Goal: Task Accomplishment & Management: Manage account settings

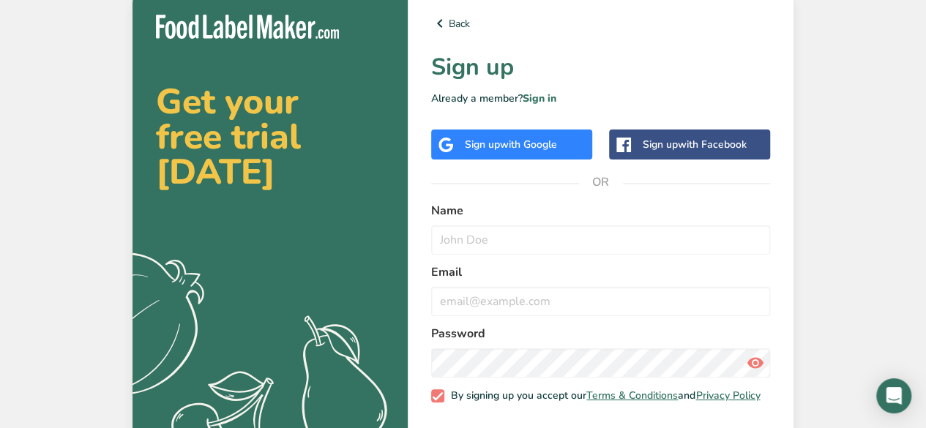
click at [487, 138] on div "Sign up with Google" at bounding box center [511, 144] width 92 height 15
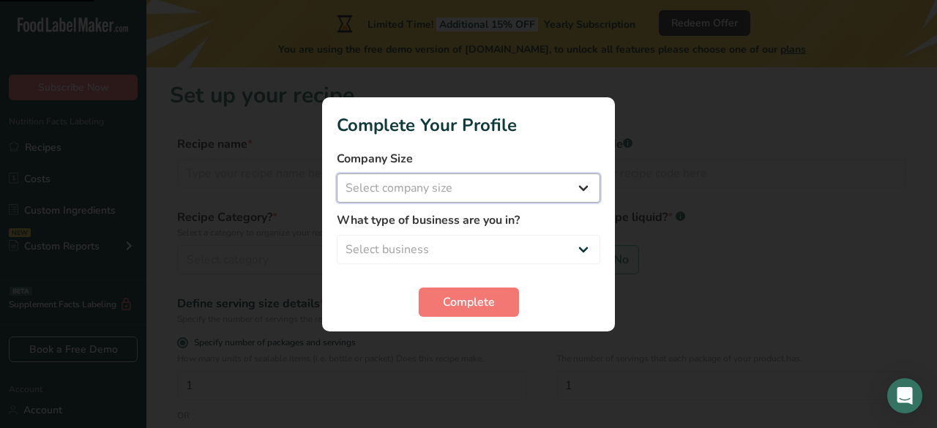
click at [479, 191] on select "Select company size Fewer than 10 Employees 10 to 50 Employees 51 to 500 Employ…" at bounding box center [469, 187] width 264 height 29
select select "1"
click at [337, 173] on select "Select company size Fewer than 10 Employees 10 to 50 Employees 51 to 500 Employ…" at bounding box center [469, 187] width 264 height 29
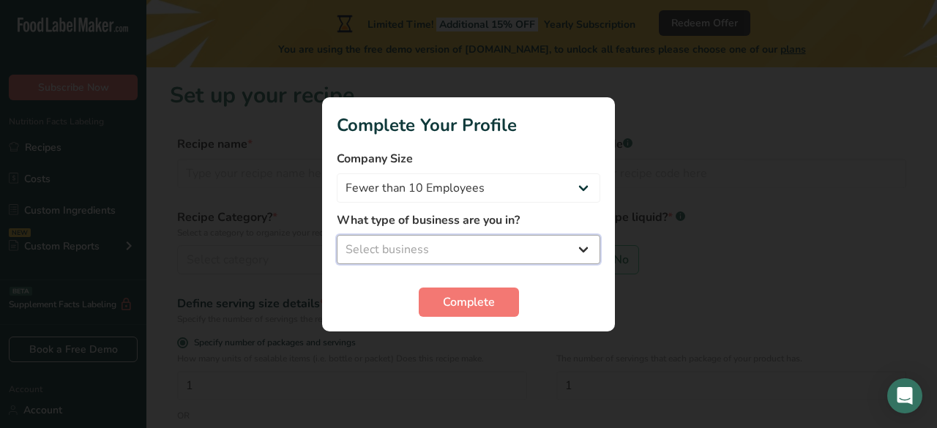
click at [497, 251] on select "Select business Packaged Food Manufacturer Restaurant & Cafe Bakery Meal Plans …" at bounding box center [469, 249] width 264 height 29
select select "5"
click at [337, 235] on select "Select business Packaged Food Manufacturer Restaurant & Cafe Bakery Meal Plans …" at bounding box center [469, 249] width 264 height 29
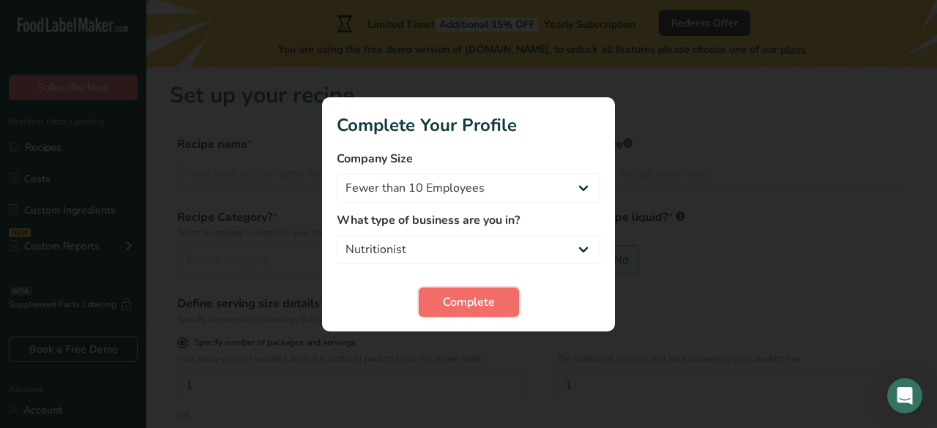
click at [468, 303] on span "Complete" at bounding box center [469, 303] width 52 height 18
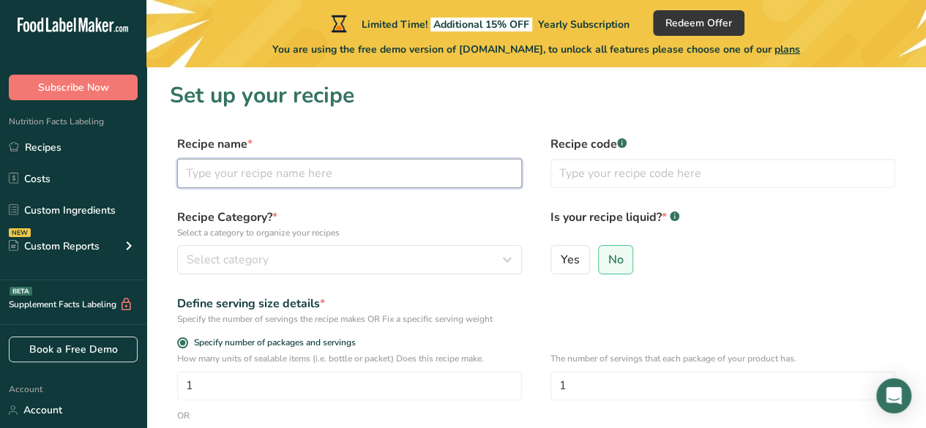
click at [378, 182] on input "text" at bounding box center [349, 173] width 345 height 29
type input "Apple-Dates with Chia Seeds Jam"
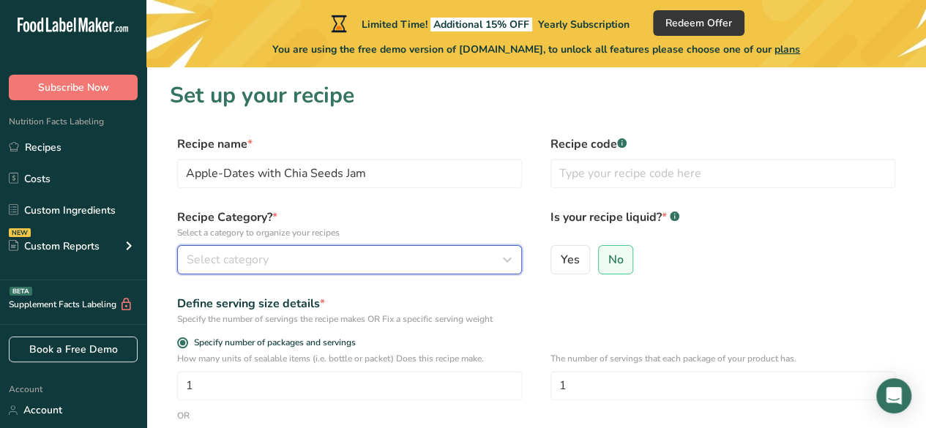
click at [300, 258] on div "Select category" at bounding box center [345, 260] width 317 height 18
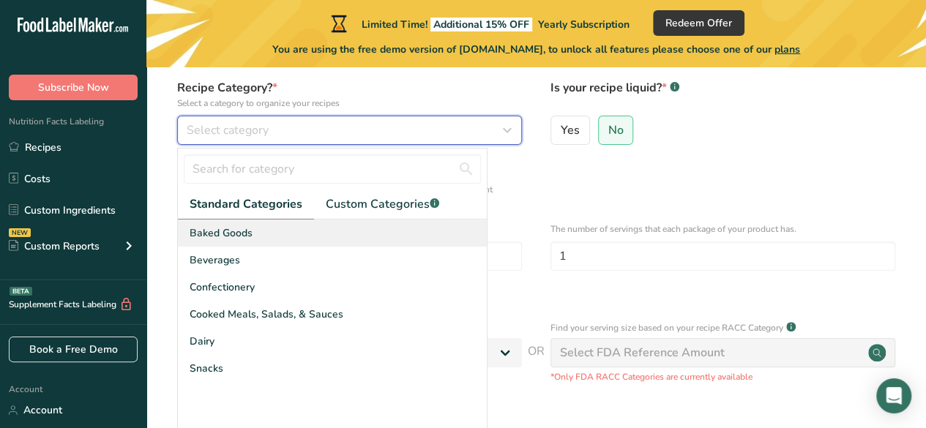
scroll to position [132, 0]
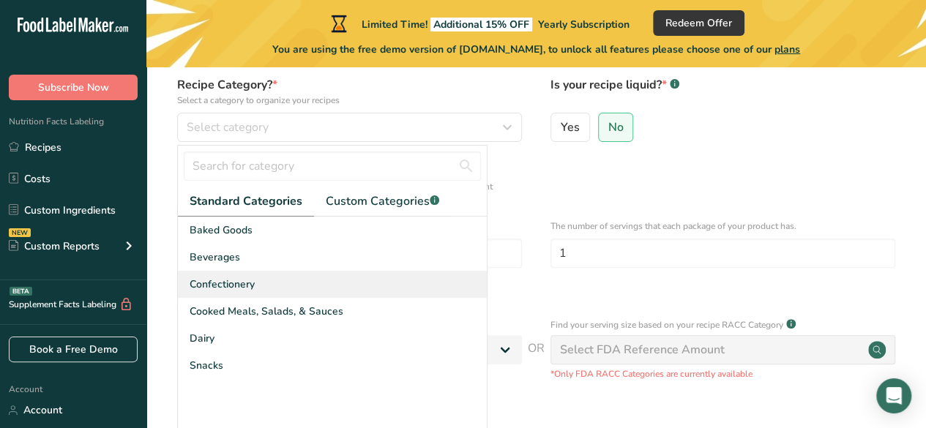
click at [266, 285] on div "Confectionery" at bounding box center [332, 284] width 309 height 27
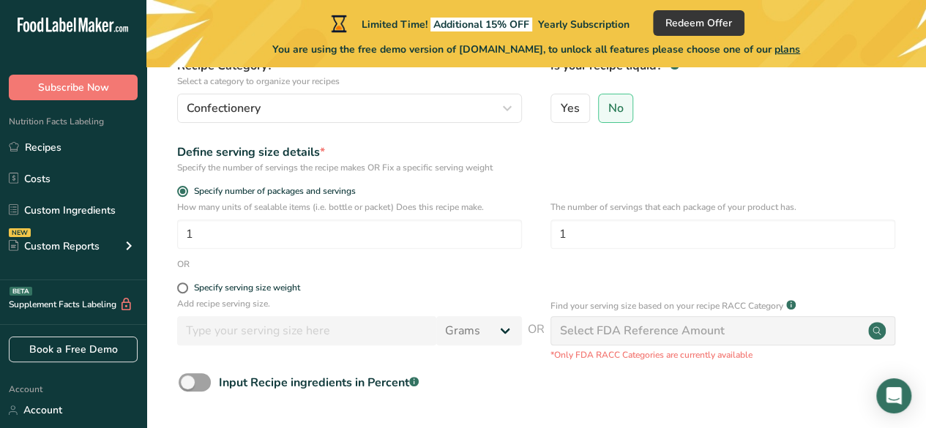
scroll to position [154, 0]
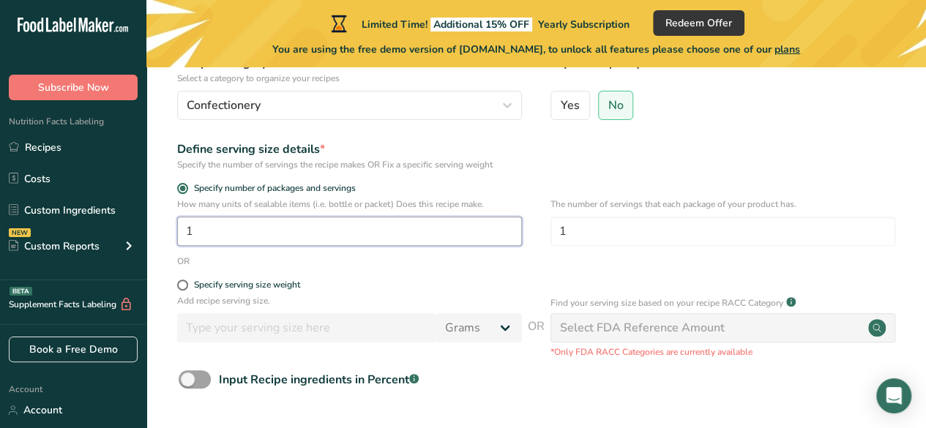
click at [220, 230] on input "1" at bounding box center [349, 231] width 345 height 29
type input "1"
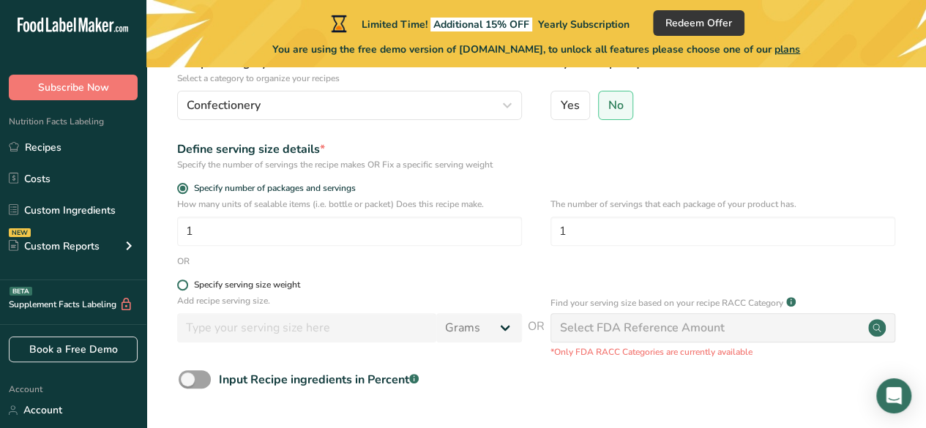
click at [190, 285] on span "Specify serving size weight" at bounding box center [244, 285] width 112 height 11
click at [187, 285] on input "Specify serving size weight" at bounding box center [182, 285] width 10 height 10
radio input "true"
radio input "false"
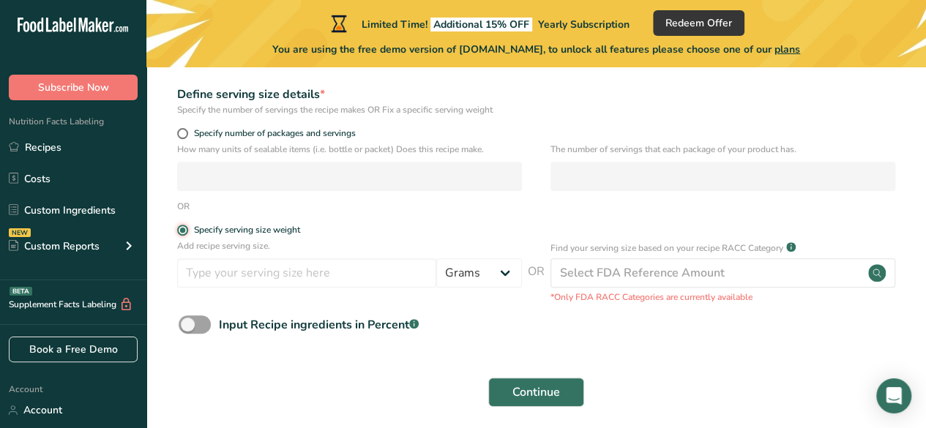
scroll to position [229, 0]
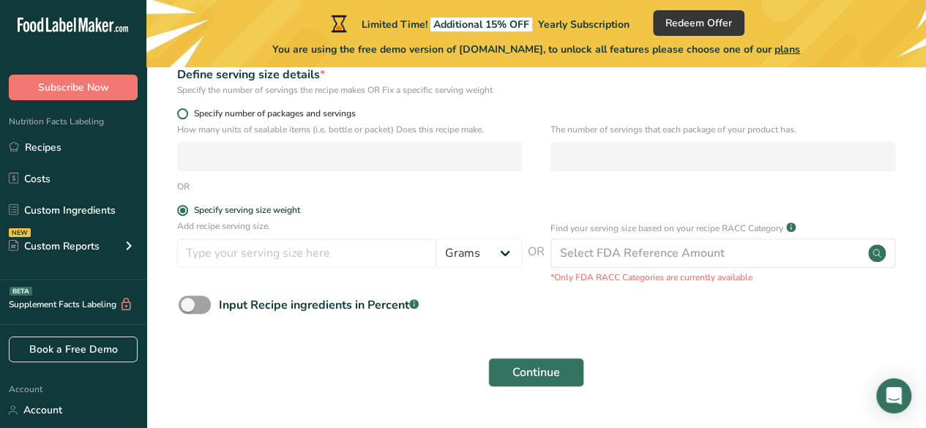
click at [183, 108] on span at bounding box center [182, 113] width 11 height 11
click at [183, 109] on input "Specify number of packages and servings" at bounding box center [182, 114] width 10 height 10
radio input "true"
radio input "false"
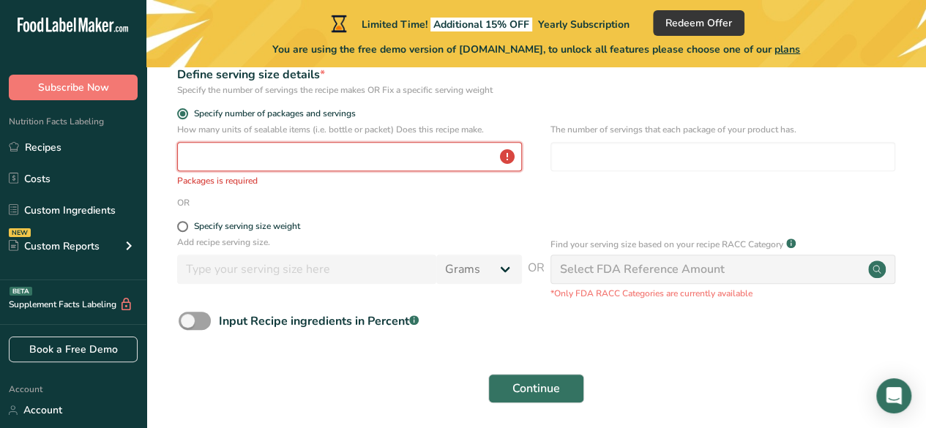
click at [256, 153] on input "number" at bounding box center [349, 156] width 345 height 29
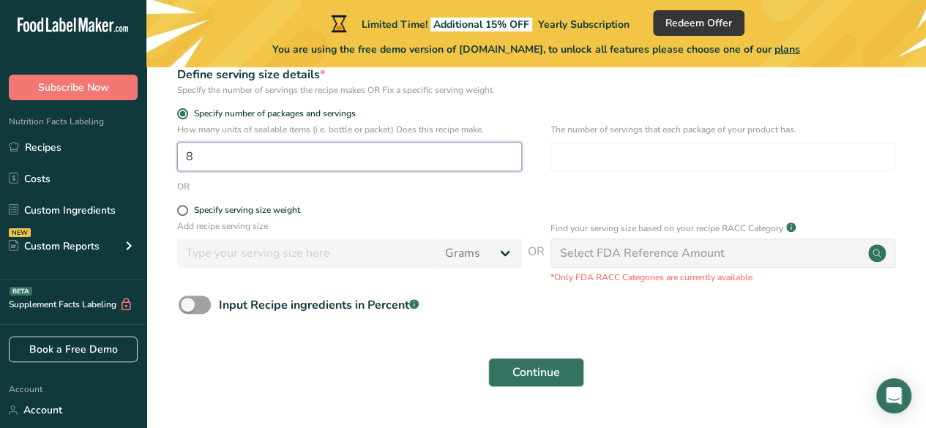
type input "1"
type input "8"
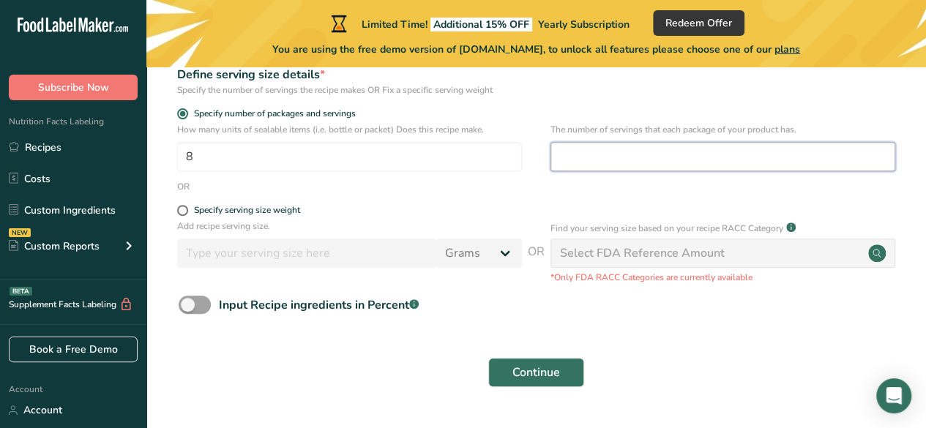
click at [621, 163] on input "number" at bounding box center [722, 156] width 345 height 29
type input "8"
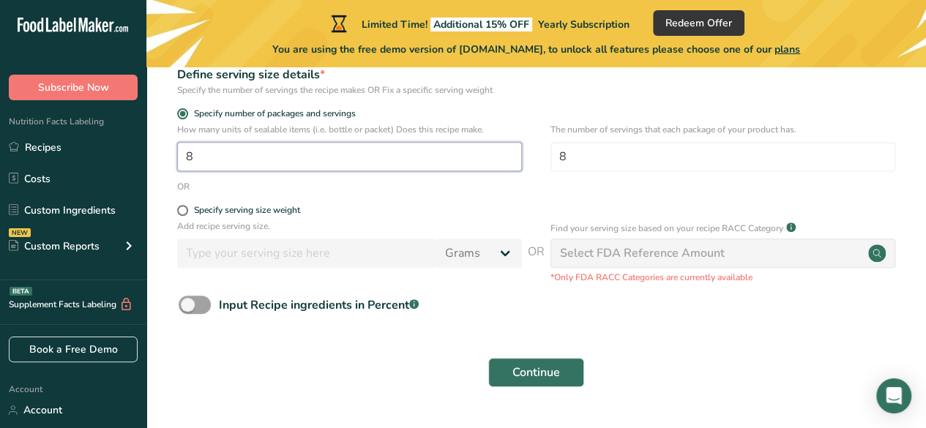
click at [404, 169] on input "8" at bounding box center [349, 156] width 345 height 29
type input "1"
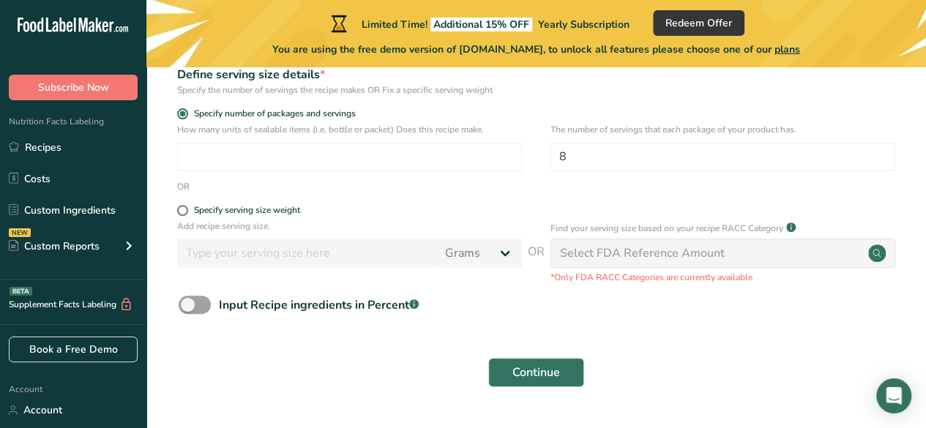
click at [435, 196] on form "Recipe name * Apple-Dates with Chia Seeds Jam Recipe code .a-a{fill:#347362;}.b…" at bounding box center [536, 151] width 733 height 490
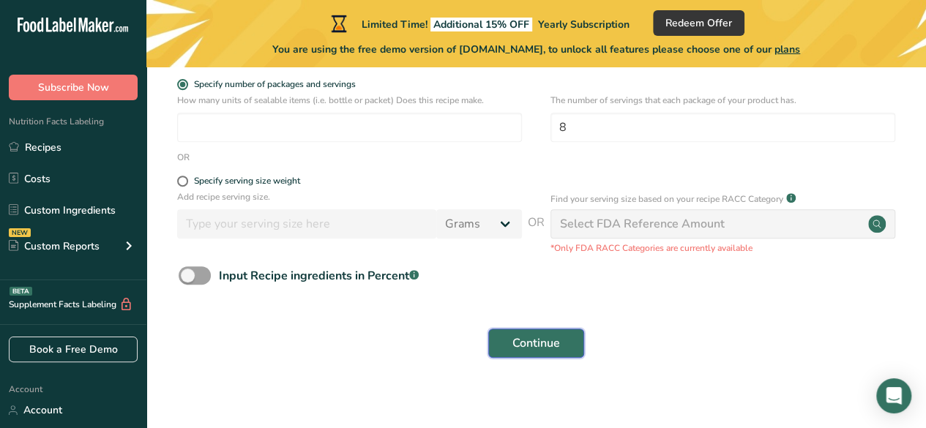
click at [524, 339] on span "Continue" at bounding box center [536, 344] width 48 height 18
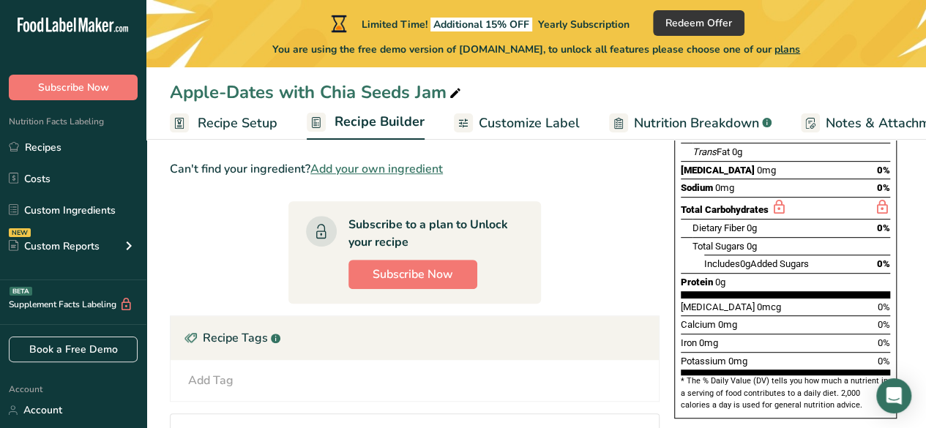
scroll to position [365, 0]
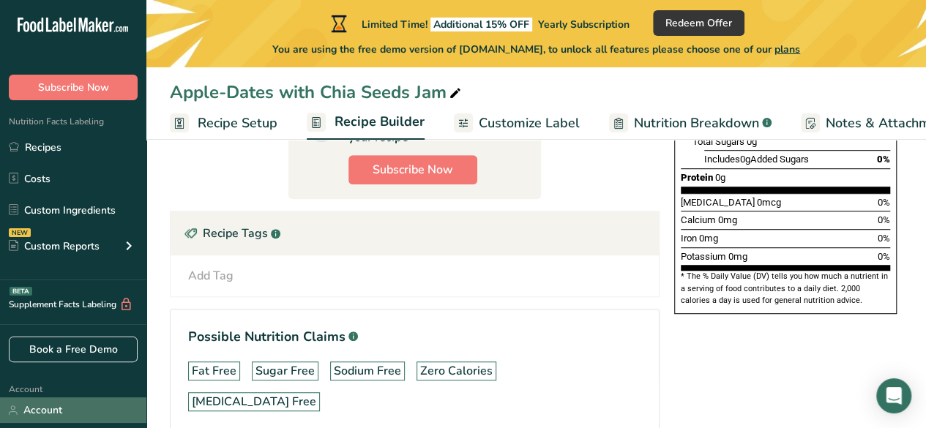
click at [59, 414] on link "Account" at bounding box center [73, 410] width 146 height 26
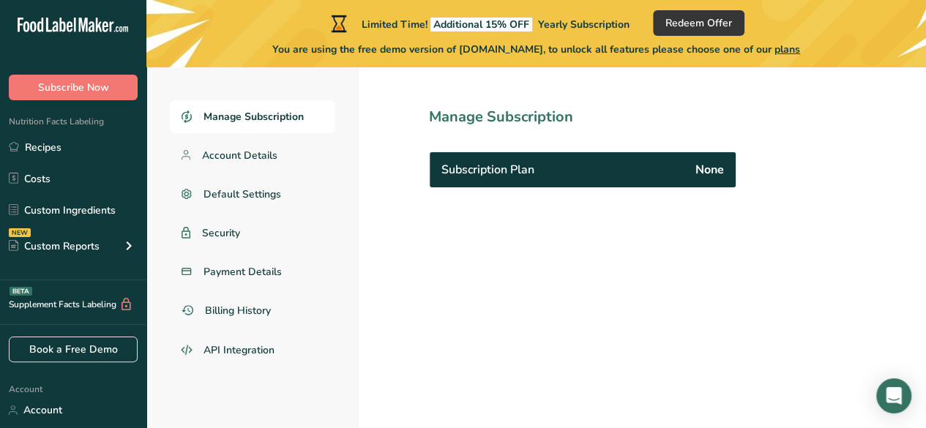
scroll to position [67, 0]
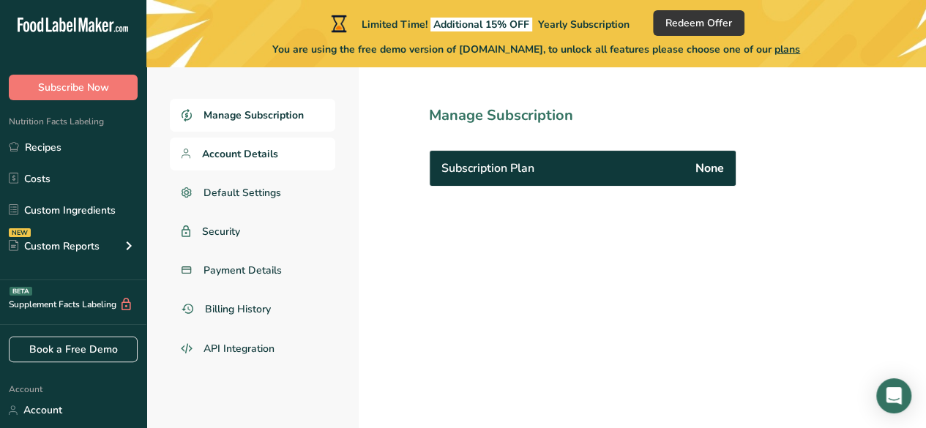
click at [256, 150] on span "Account Details" at bounding box center [240, 153] width 76 height 15
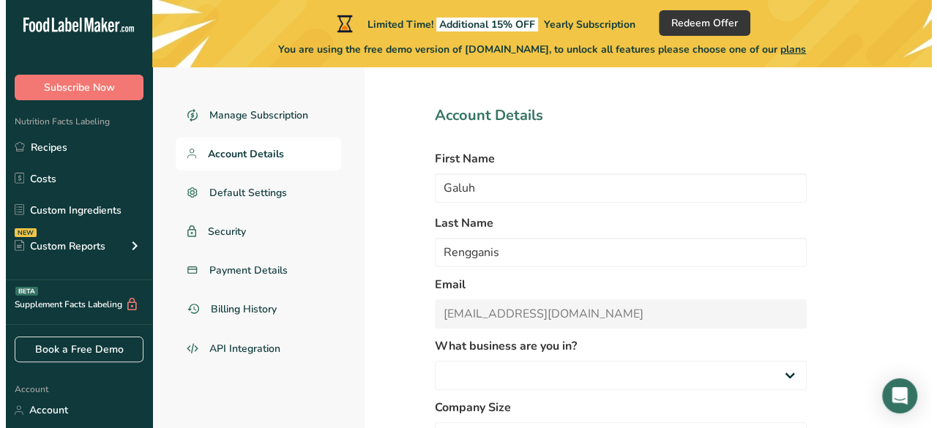
scroll to position [179, 0]
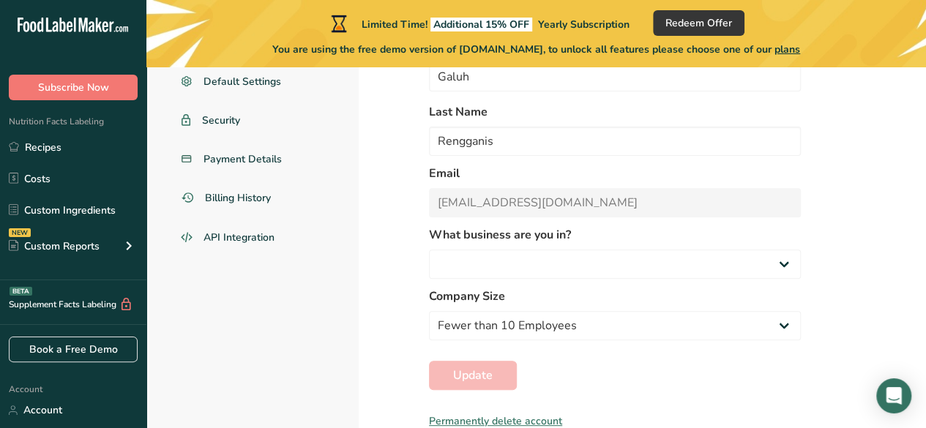
select select "5"
click at [505, 419] on div "Permanently delete account" at bounding box center [615, 421] width 372 height 15
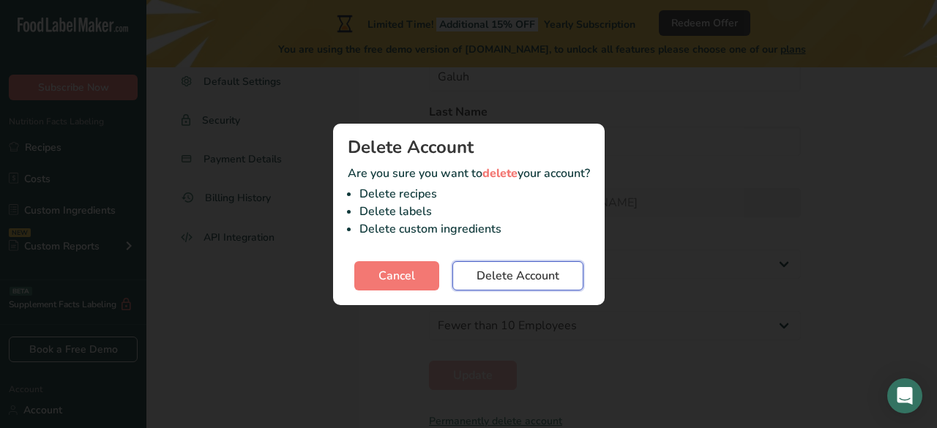
click at [487, 285] on button "Delete Account" at bounding box center [517, 275] width 131 height 29
